Goal: Find contact information: Find contact information

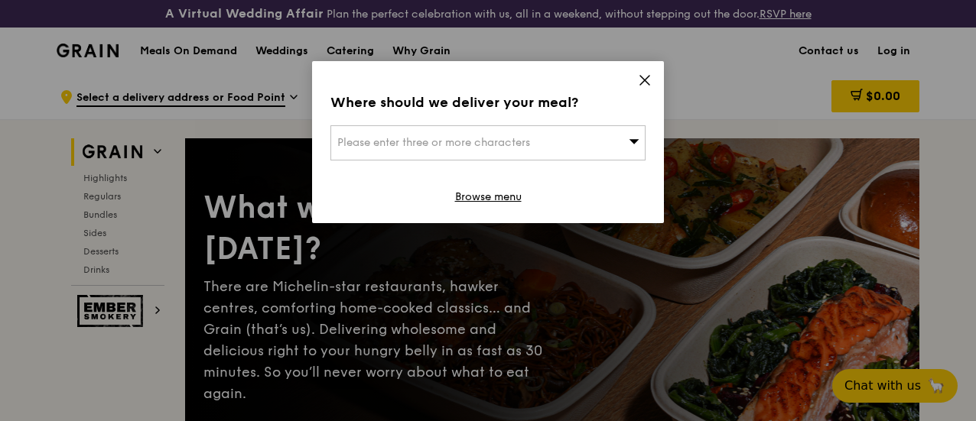
click at [637, 86] on div "Where should we deliver your meal? Please enter three or more characters Browse…" at bounding box center [488, 142] width 352 height 162
click at [643, 83] on icon at bounding box center [645, 80] width 14 height 14
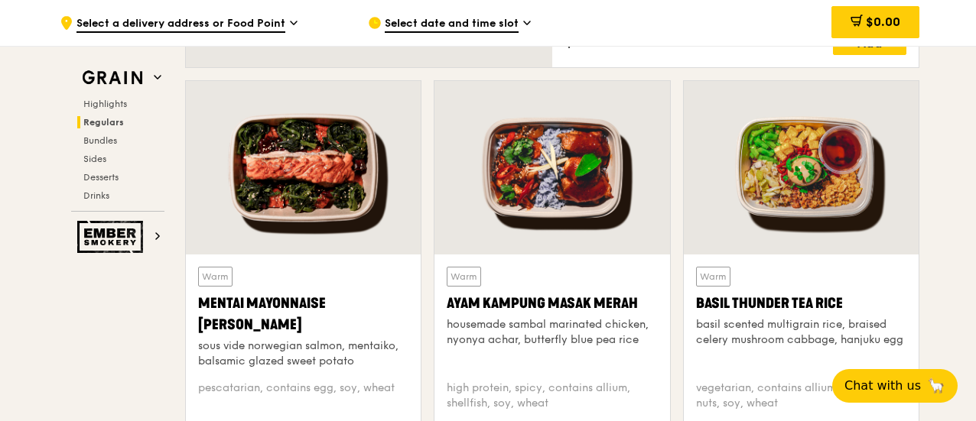
scroll to position [1147, 0]
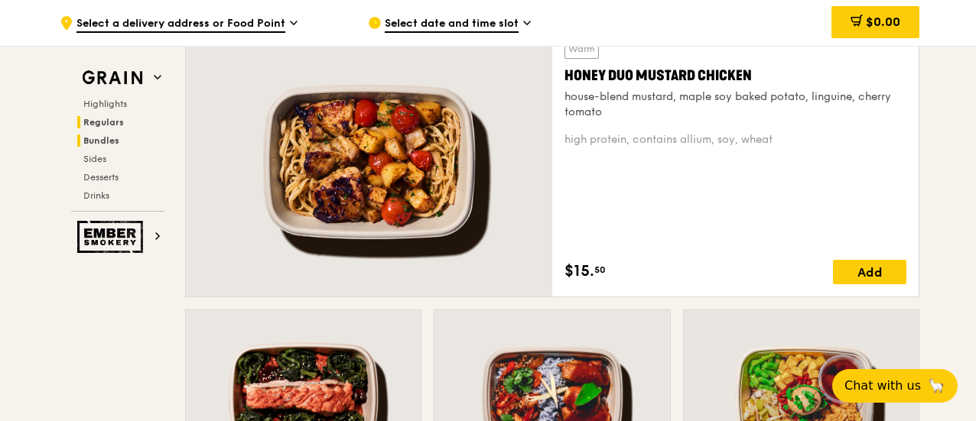
click at [121, 135] on h2 "Bundles" at bounding box center [120, 141] width 87 height 12
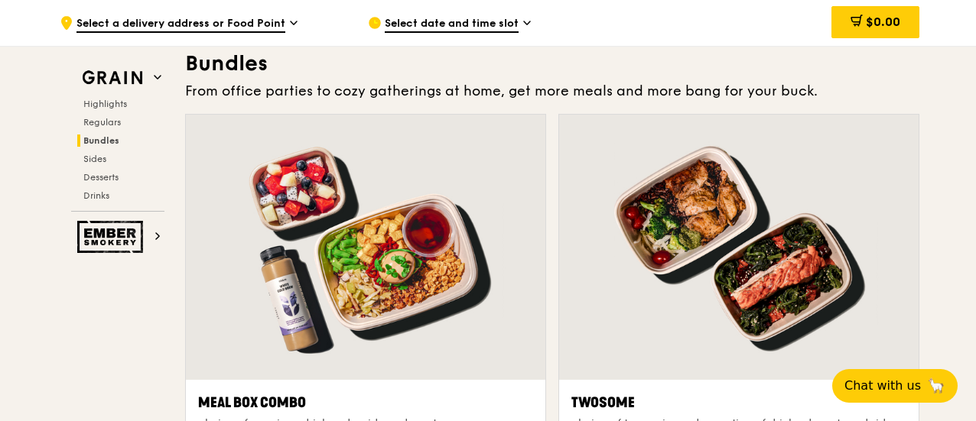
scroll to position [2331, 0]
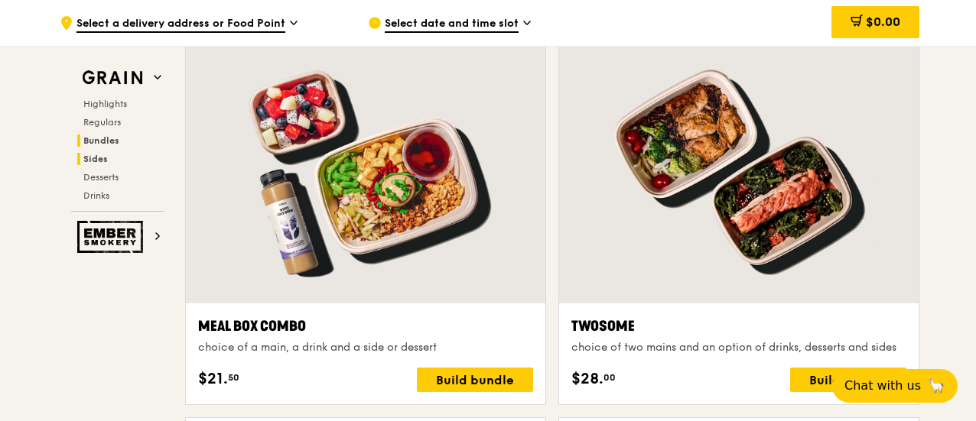
click at [120, 154] on h2 "Sides" at bounding box center [120, 159] width 87 height 12
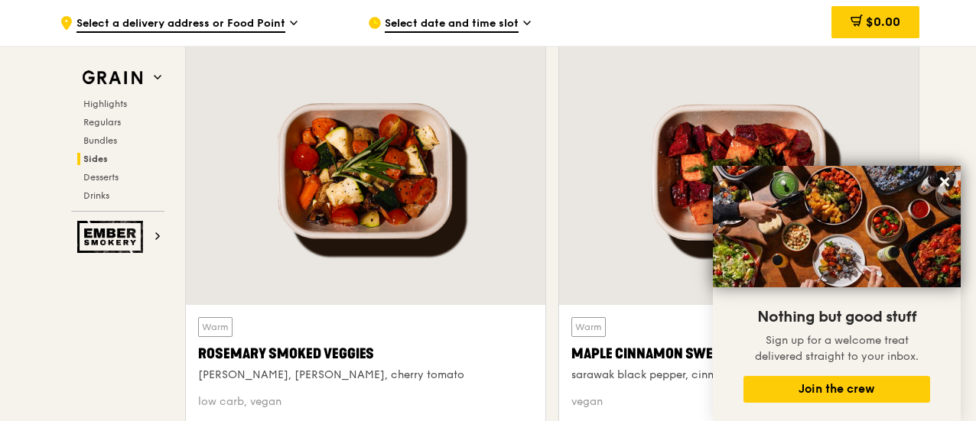
scroll to position [3610, 0]
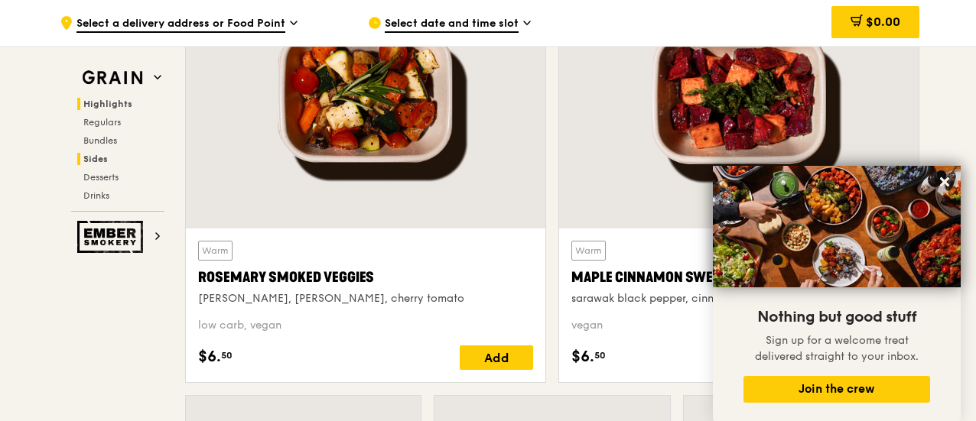
click at [130, 102] on h2 "Highlights" at bounding box center [120, 104] width 87 height 12
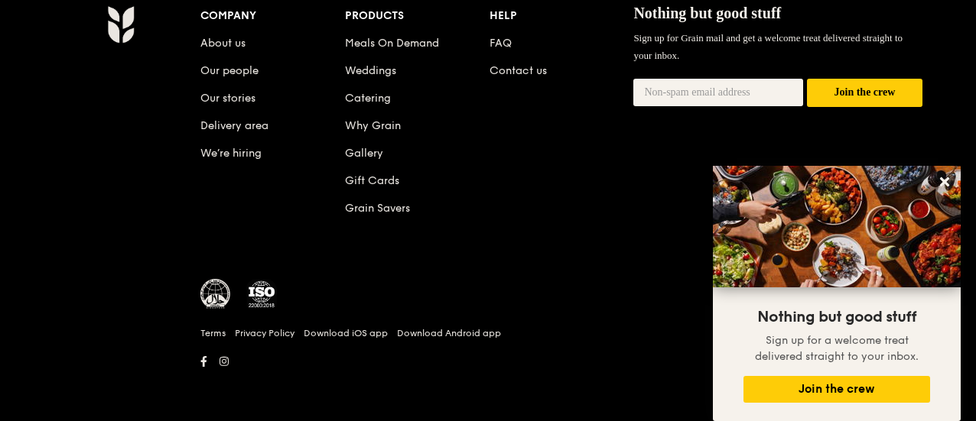
scroll to position [6559, 0]
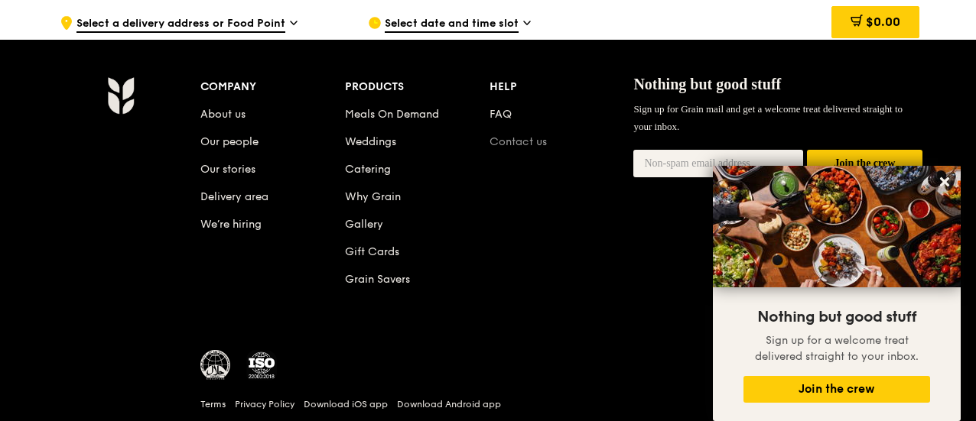
click at [505, 148] on link "Contact us" at bounding box center [517, 141] width 57 height 13
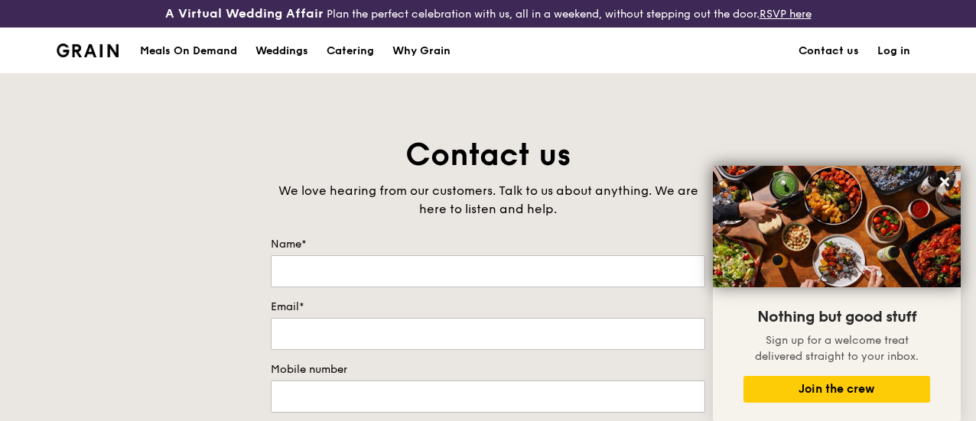
scroll to position [153, 0]
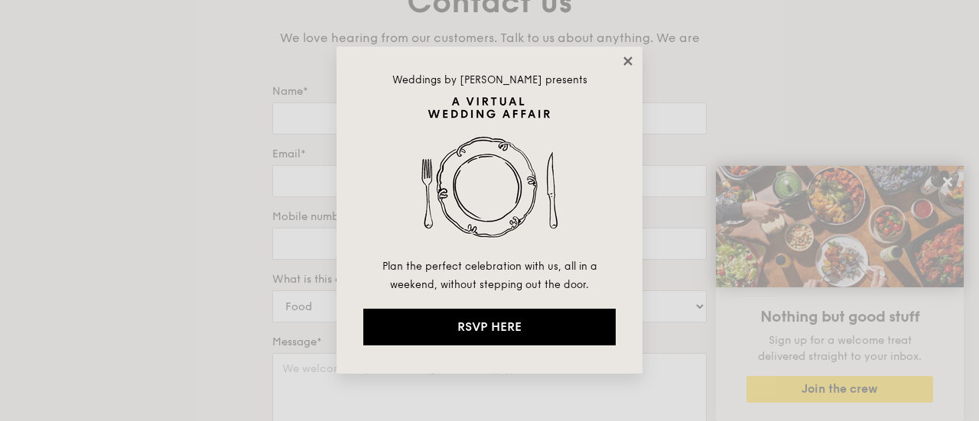
click at [627, 63] on icon at bounding box center [628, 61] width 14 height 14
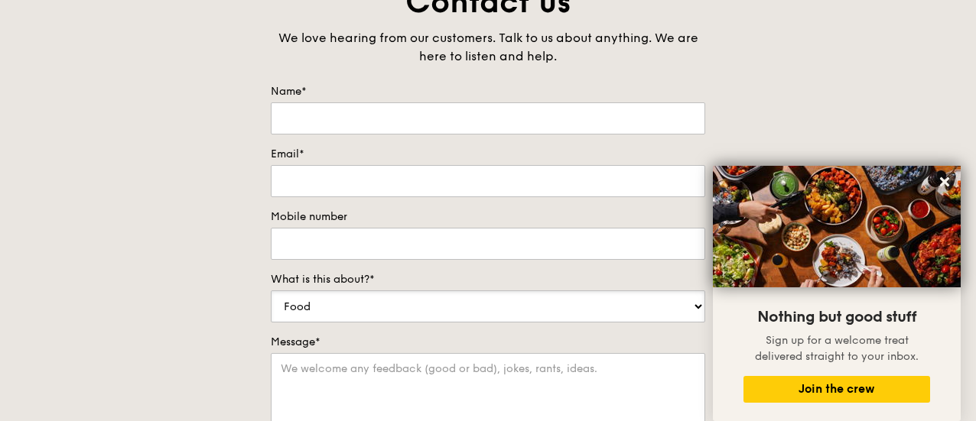
click at [417, 307] on select "Food Service Billing/Payment Catering Others" at bounding box center [488, 307] width 434 height 32
